Goal: Task Accomplishment & Management: Use online tool/utility

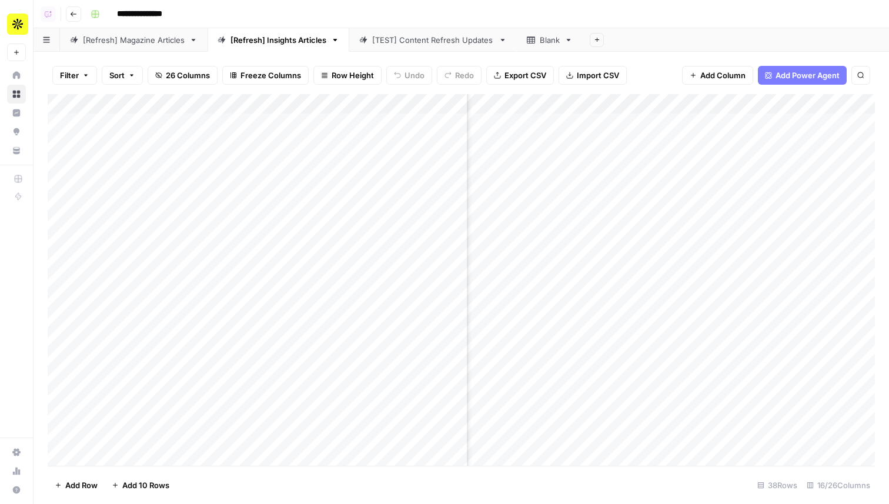
scroll to position [0, 1293]
click at [550, 42] on div "Blank" at bounding box center [550, 40] width 20 height 12
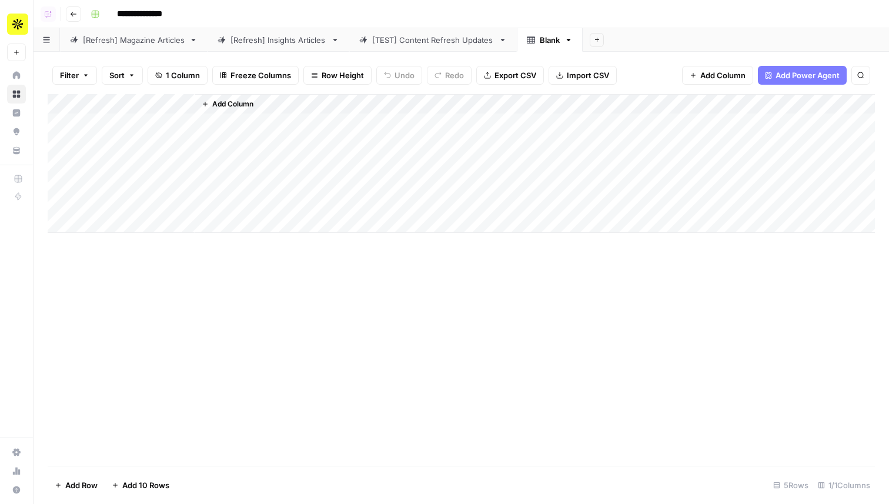
click at [256, 45] on link "[Refresh] Insights Articles" at bounding box center [278, 40] width 142 height 24
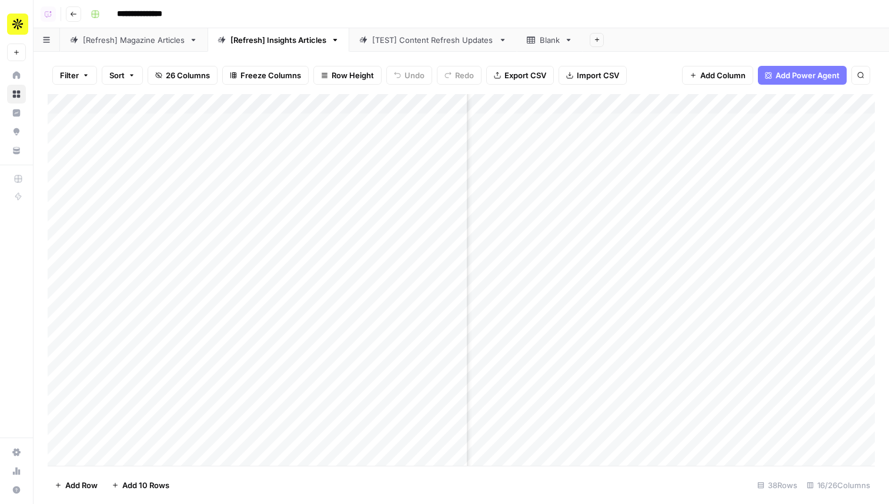
scroll to position [0, 731]
click at [623, 100] on div "Add Column" at bounding box center [461, 279] width 827 height 371
click at [657, 51] on div "Add Sheet" at bounding box center [735, 40] width 306 height 24
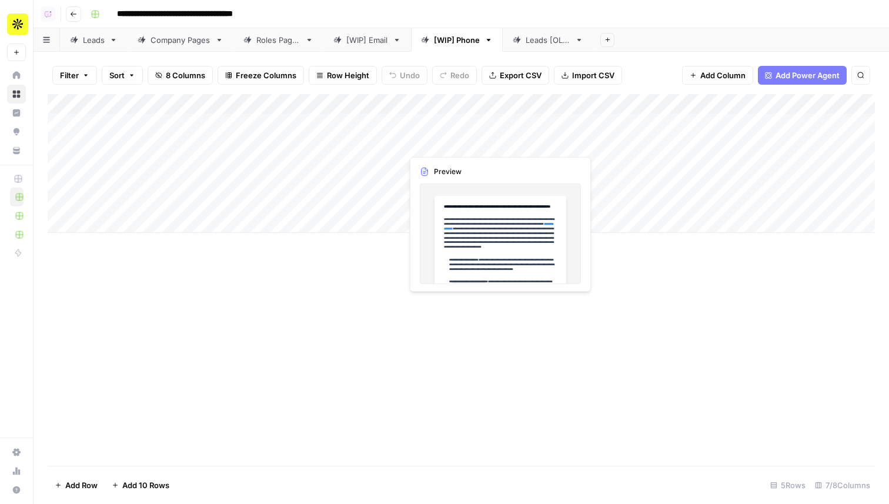
click at [450, 147] on div "Add Column" at bounding box center [461, 163] width 827 height 139
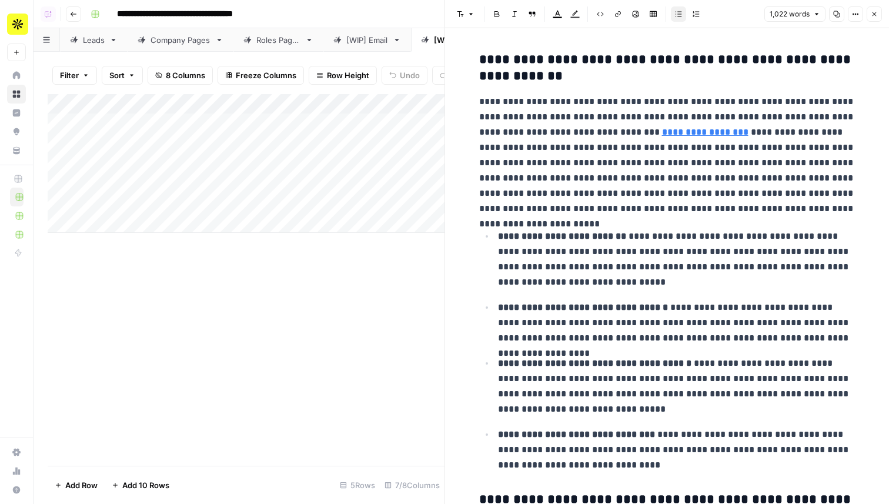
click at [877, 16] on icon "button" at bounding box center [873, 14] width 7 height 7
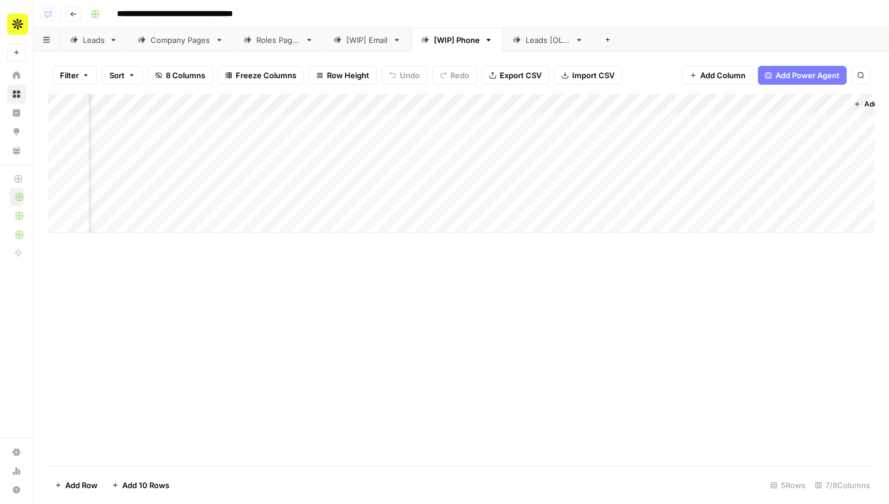
scroll to position [0, 123]
click at [310, 120] on div "Add Column" at bounding box center [461, 163] width 827 height 139
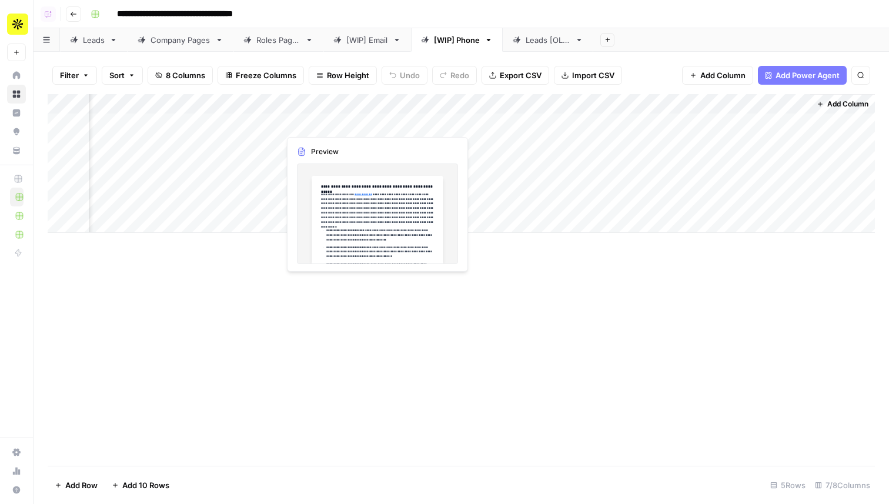
click at [310, 120] on div "Add Column" at bounding box center [461, 163] width 827 height 139
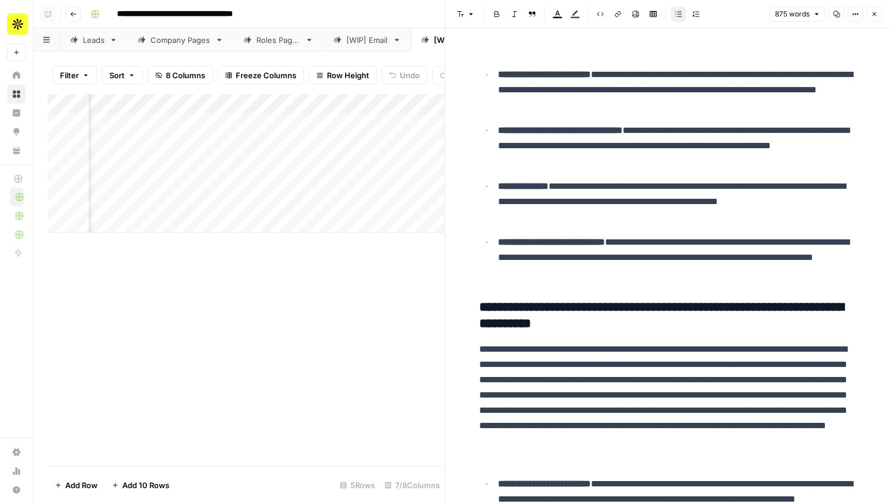
scroll to position [938, 0]
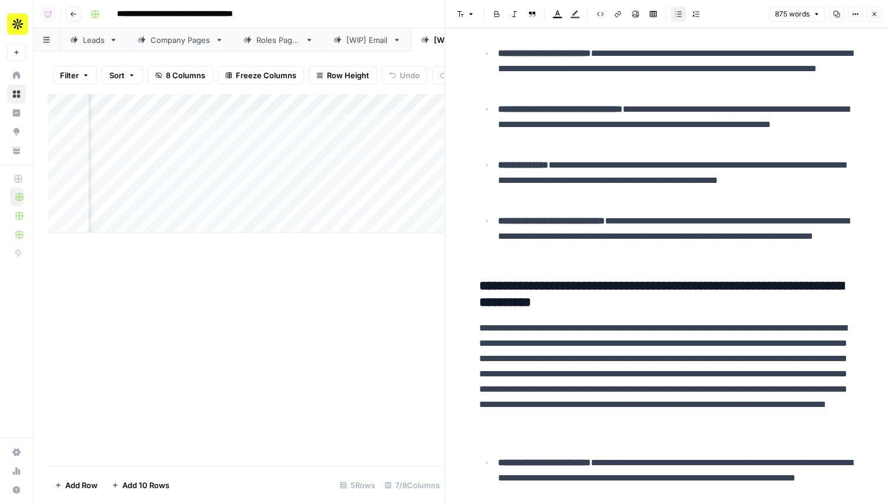
click at [881, 12] on button "Close" at bounding box center [873, 13] width 15 height 15
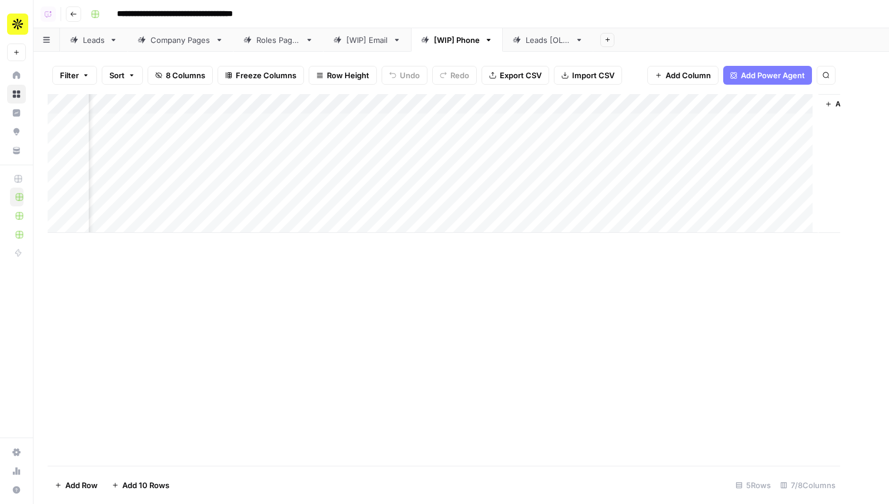
scroll to position [0, 109]
click at [369, 35] on div "[WIP] Email" at bounding box center [367, 40] width 42 height 12
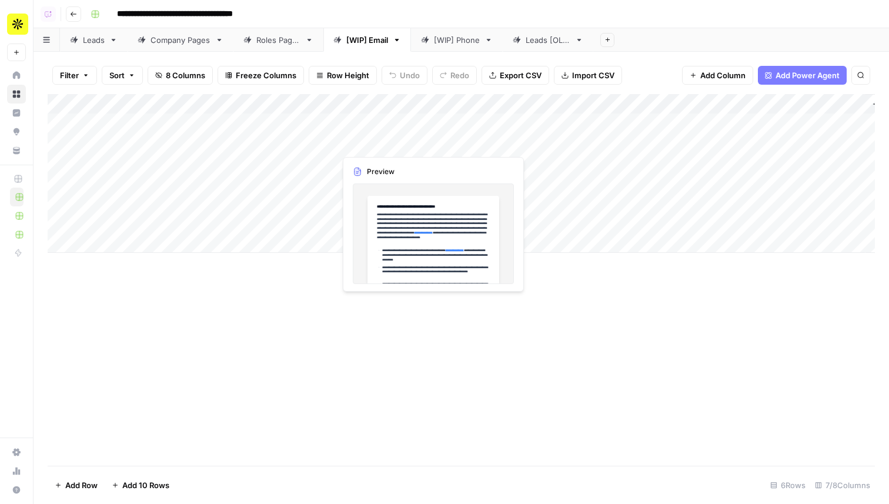
click at [367, 140] on div "Add Column" at bounding box center [461, 173] width 827 height 159
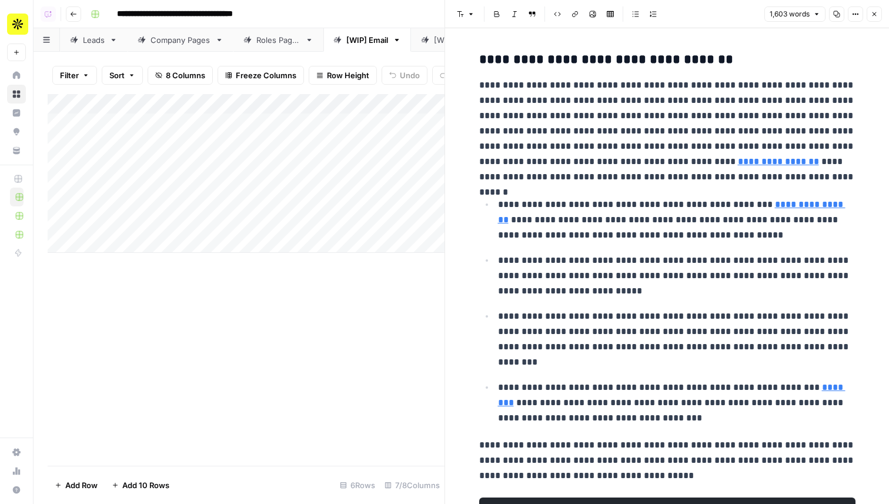
click at [876, 15] on icon "button" at bounding box center [873, 14] width 7 height 7
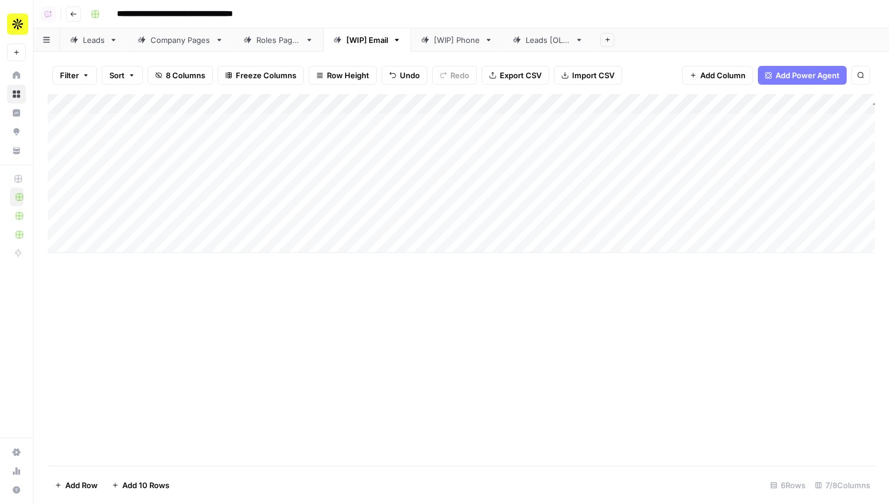
click at [453, 44] on div "[WIP] Phone" at bounding box center [457, 40] width 46 height 12
click at [432, 133] on div "Add Column" at bounding box center [461, 163] width 827 height 139
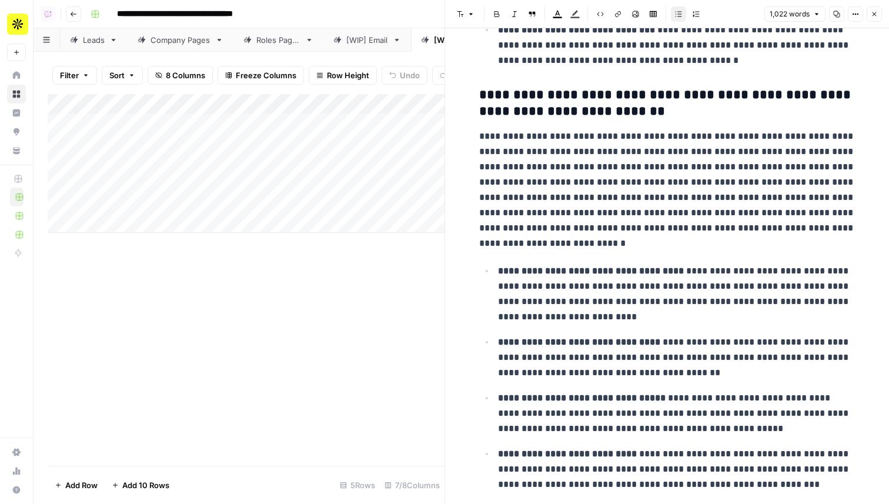
scroll to position [796, 0]
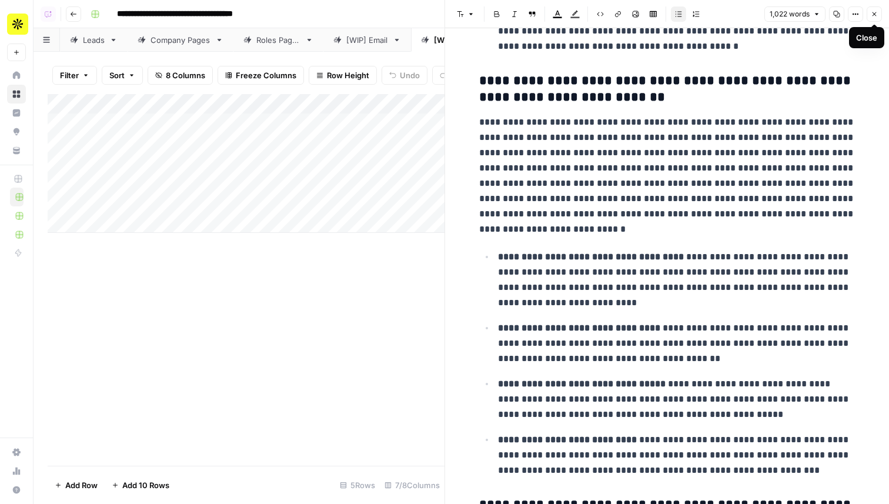
click at [876, 14] on icon "button" at bounding box center [873, 14] width 7 height 7
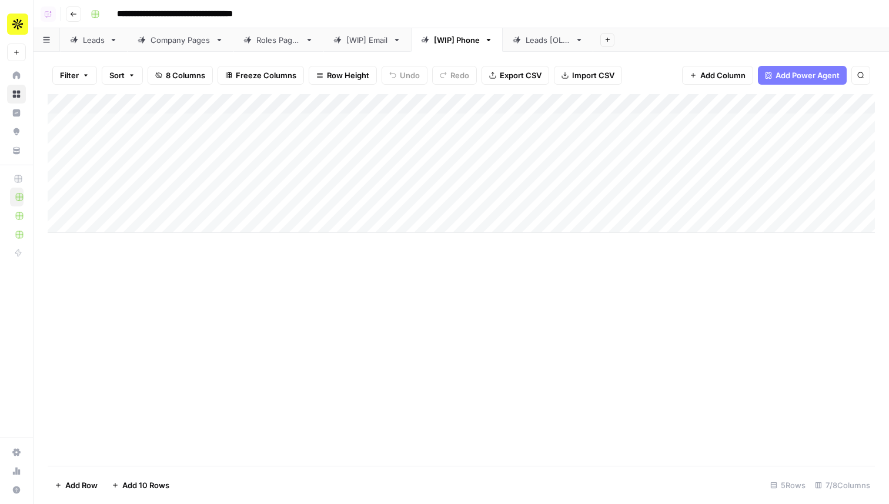
click at [359, 52] on div "Filter Sort 8 Columns Freeze Columns Row Height Undo Redo Export CSV Import CSV…" at bounding box center [461, 278] width 855 height 452
click at [362, 40] on div "[WIP] Email" at bounding box center [367, 40] width 42 height 12
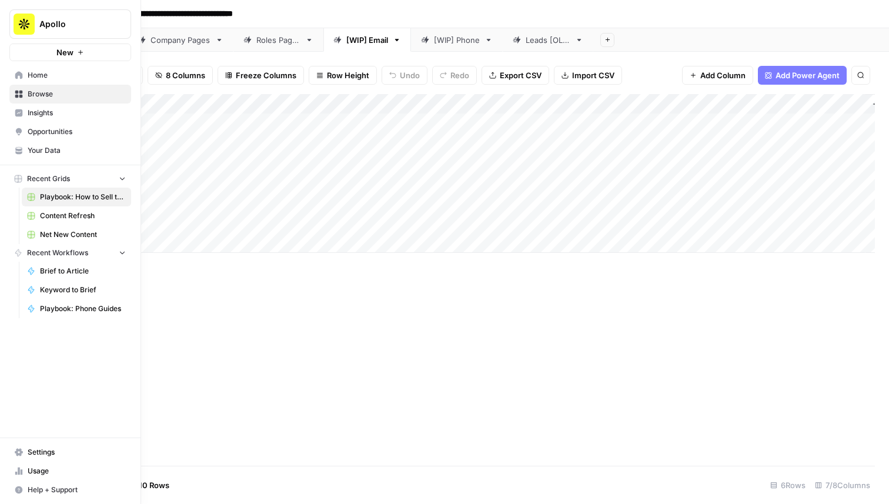
click at [66, 455] on span "Settings" at bounding box center [77, 452] width 98 height 11
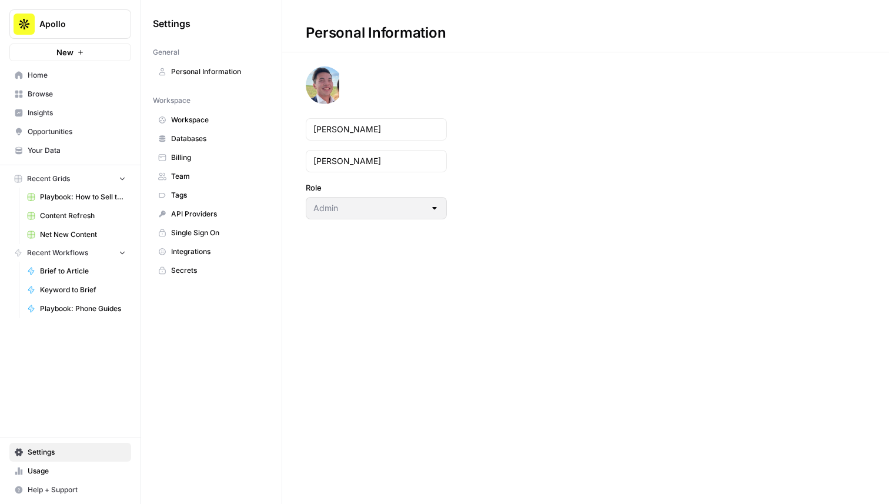
click at [201, 253] on span "Integrations" at bounding box center [217, 251] width 93 height 11
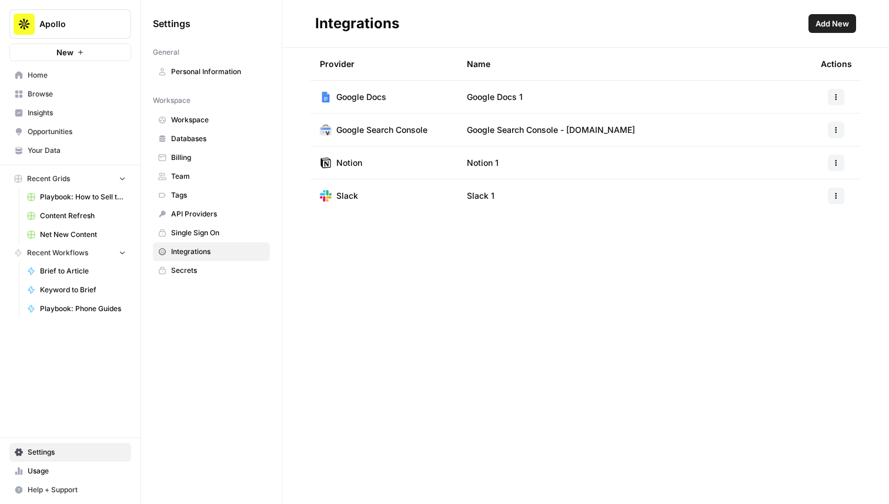
click at [830, 28] on span "Add New" at bounding box center [832, 24] width 34 height 12
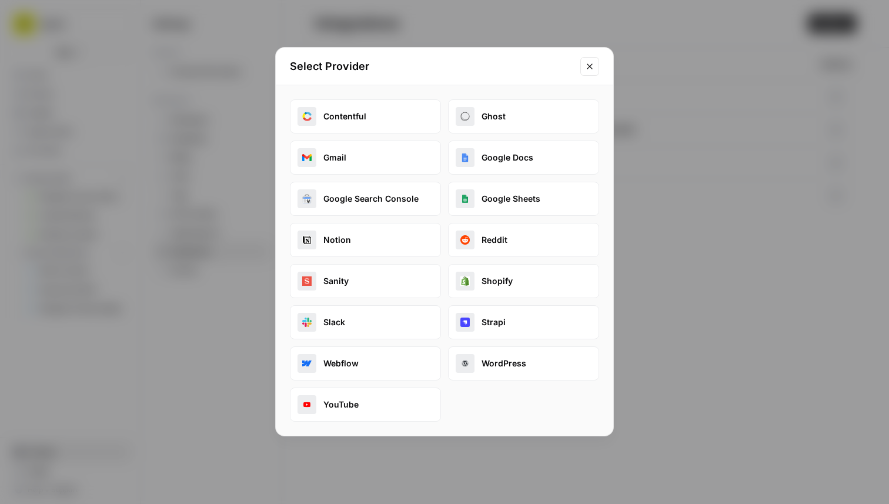
click at [588, 69] on icon "Close modal" at bounding box center [589, 66] width 9 height 9
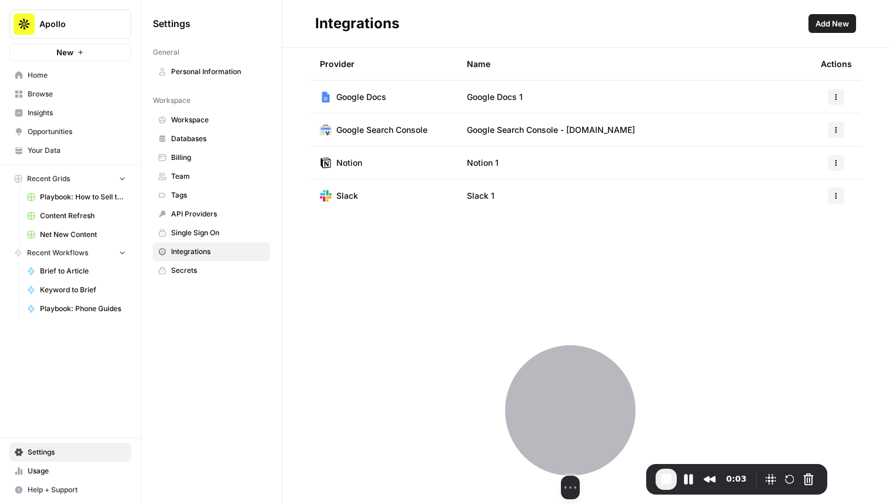
drag, startPoint x: 80, startPoint y: 407, endPoint x: 580, endPoint y: 414, distance: 500.2
click at [580, 414] on div at bounding box center [570, 410] width 130 height 130
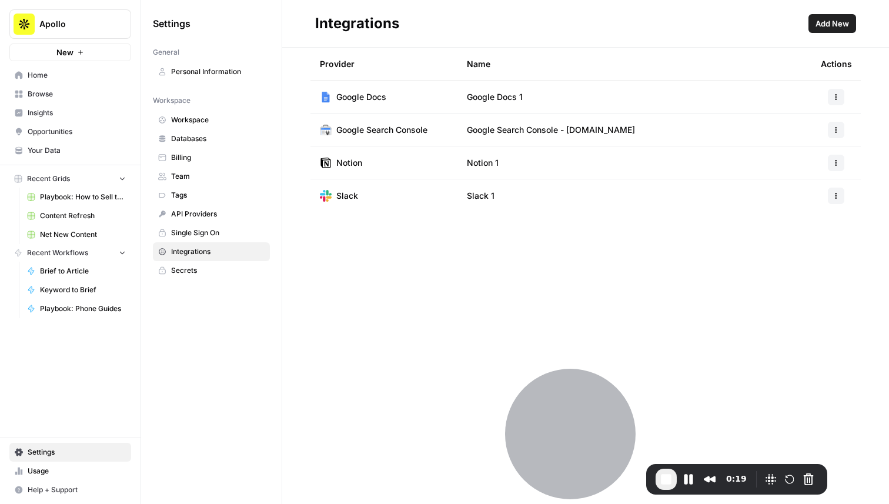
click at [836, 26] on span "Add New" at bounding box center [832, 24] width 34 height 12
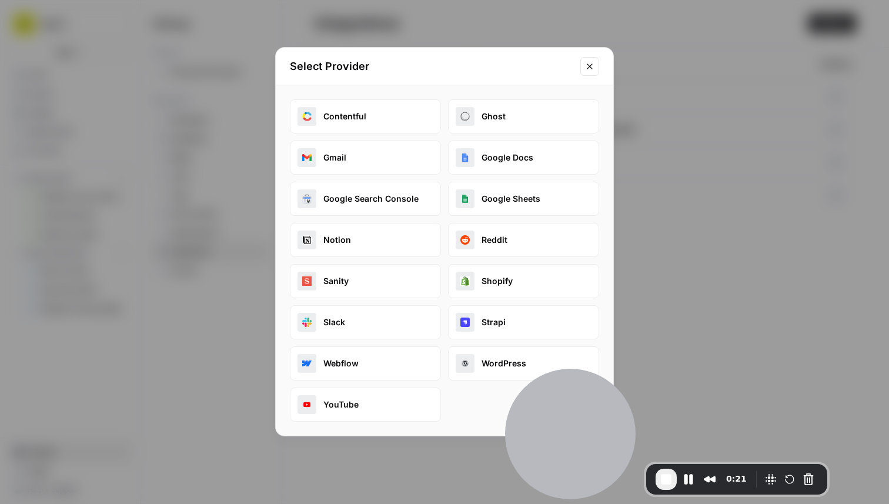
click at [484, 242] on button "Reddit" at bounding box center [523, 240] width 151 height 34
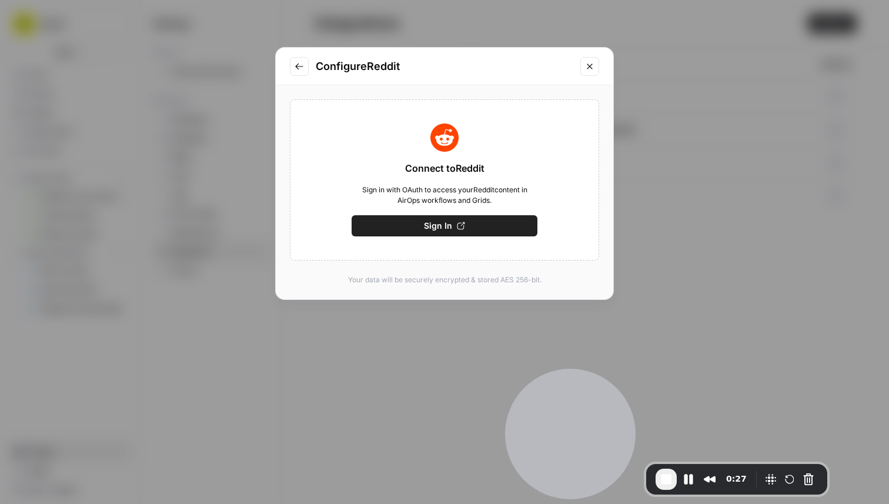
click at [593, 68] on icon "Close modal" at bounding box center [589, 66] width 9 height 9
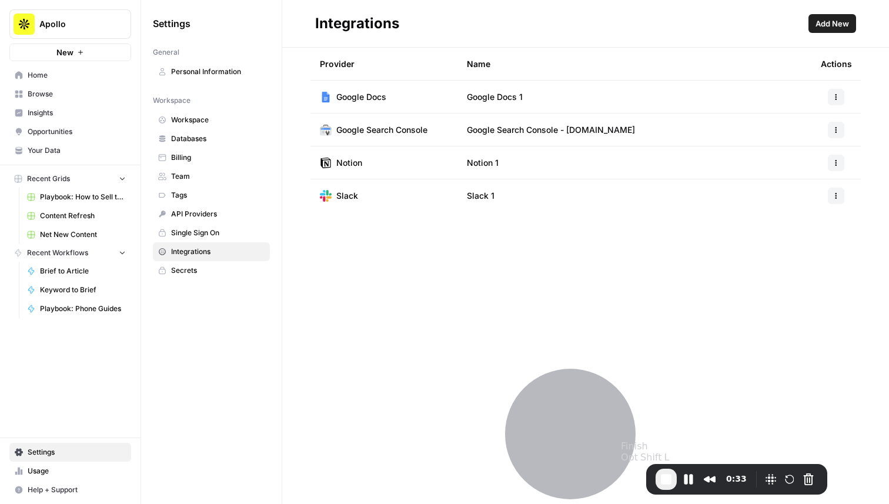
click at [655, 481] on button "End Recording" at bounding box center [665, 478] width 21 height 21
